Goal: Transaction & Acquisition: Book appointment/travel/reservation

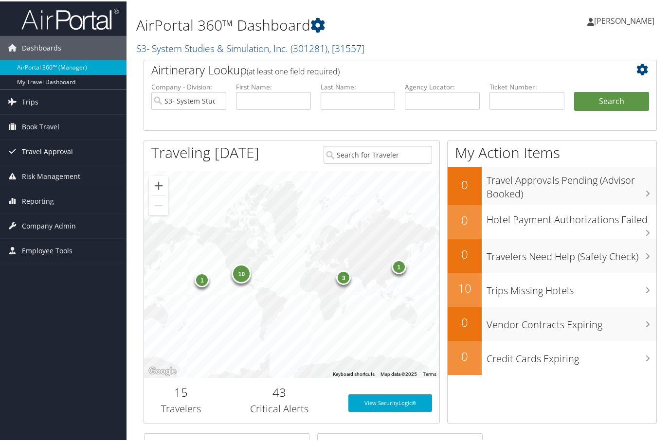
click at [36, 148] on span "Travel Approval" at bounding box center [47, 150] width 51 height 24
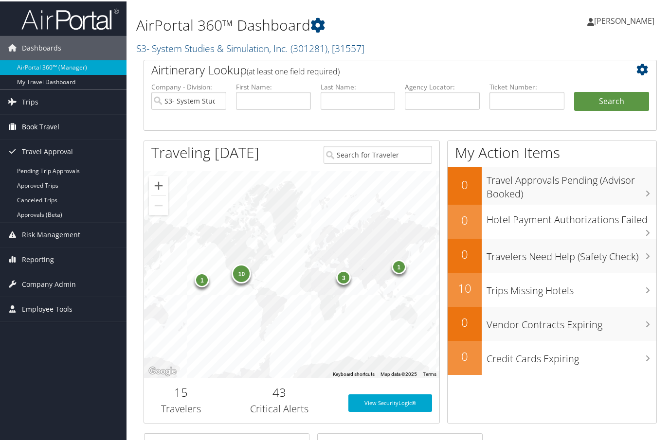
click at [40, 124] on span "Book Travel" at bounding box center [40, 125] width 37 height 24
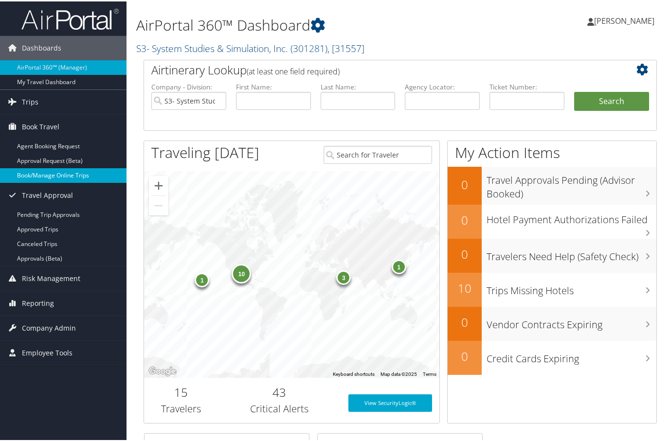
click at [36, 169] on link "Book/Manage Online Trips" at bounding box center [63, 174] width 126 height 15
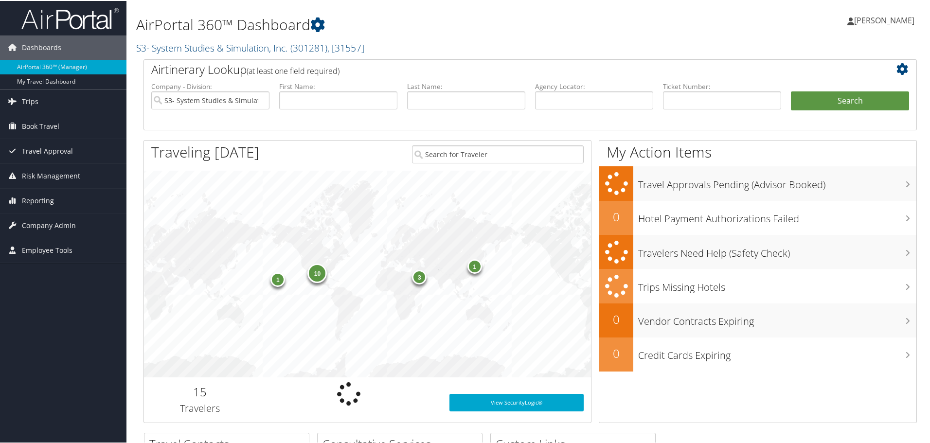
click at [887, 21] on span "[PERSON_NAME]" at bounding box center [884, 19] width 60 height 11
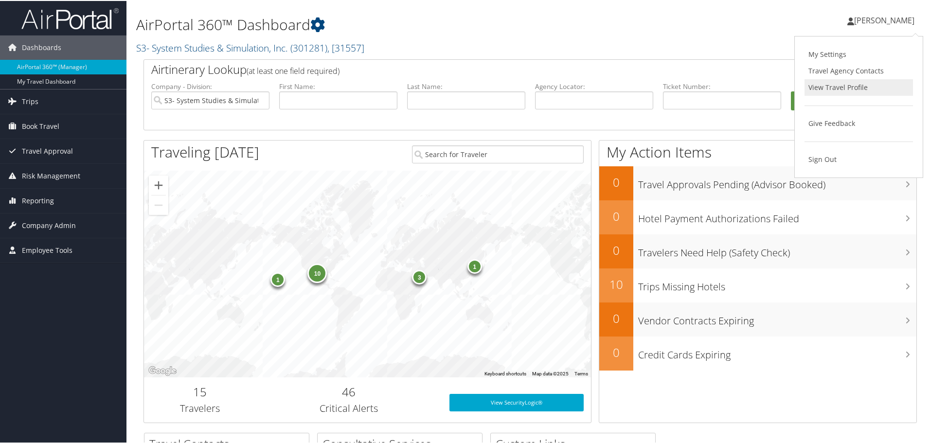
click at [848, 86] on link "View Travel Profile" at bounding box center [859, 86] width 108 height 17
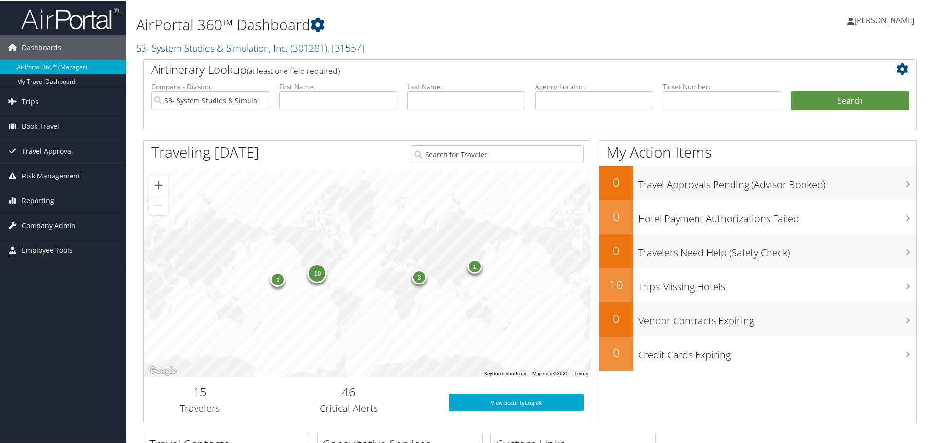
click at [870, 19] on span "[PERSON_NAME]" at bounding box center [884, 19] width 60 height 11
click at [29, 122] on span "Book Travel" at bounding box center [40, 125] width 37 height 24
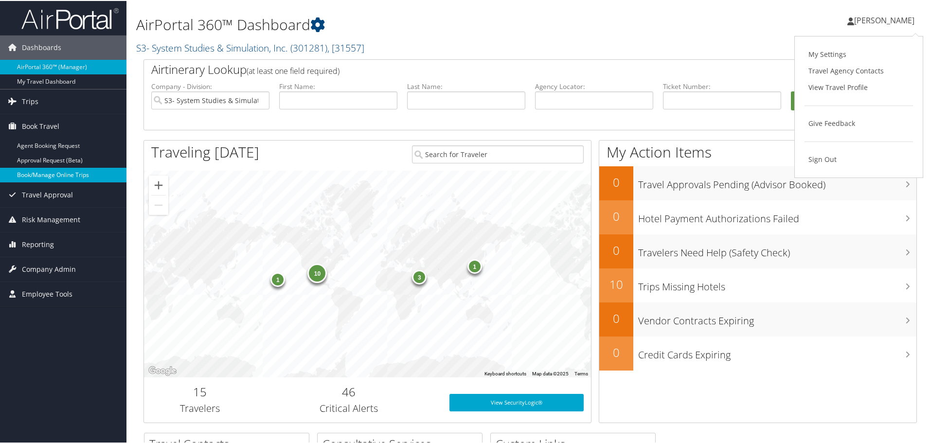
click at [36, 174] on link "Book/Manage Online Trips" at bounding box center [63, 174] width 126 height 15
click at [36, 170] on link "Book/Manage Online Trips" at bounding box center [63, 174] width 126 height 15
